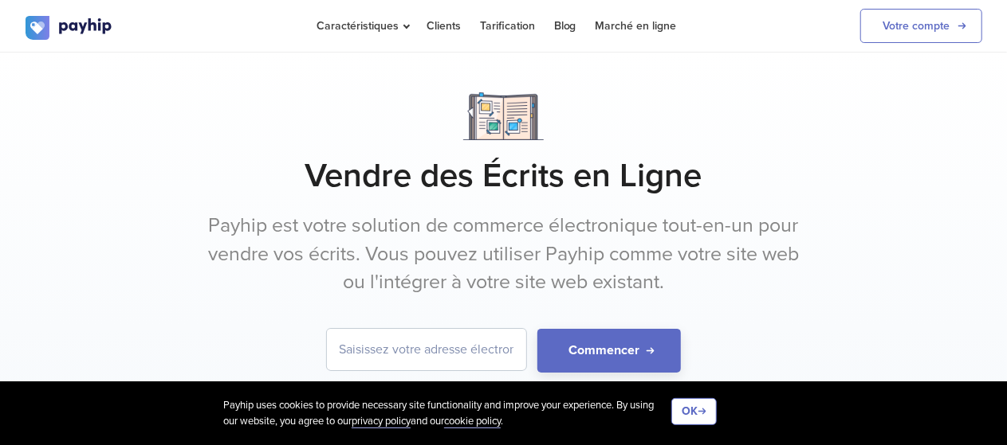
type input "[EMAIL_ADDRESS][DOMAIN_NAME]"
click at [899, 26] on link "Votre compte" at bounding box center [921, 26] width 122 height 34
type input "[EMAIL_ADDRESS][DOMAIN_NAME]"
click at [900, 22] on link "Votre compte" at bounding box center [921, 26] width 122 height 34
